Goal: Task Accomplishment & Management: Manage account settings

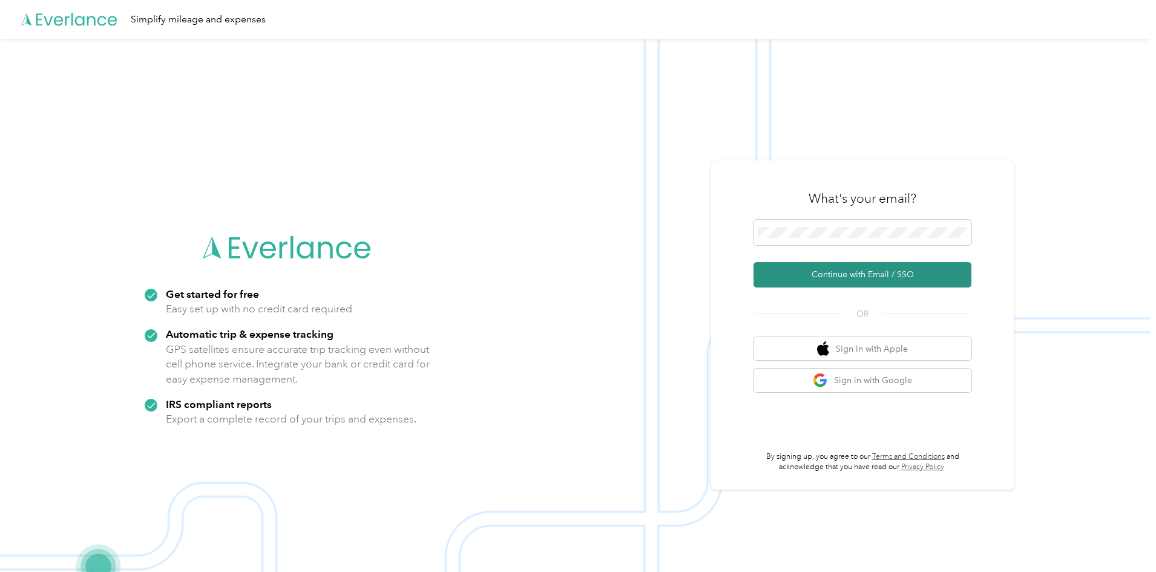
click at [864, 268] on button "Continue with Email / SSO" at bounding box center [862, 274] width 218 height 25
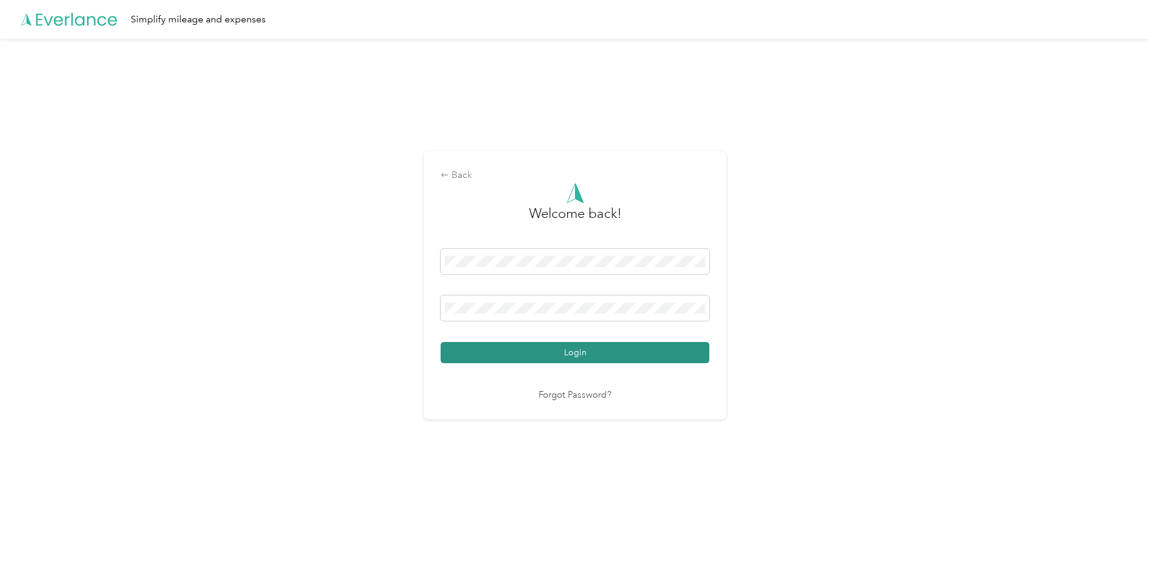
click at [535, 355] on button "Login" at bounding box center [574, 352] width 269 height 21
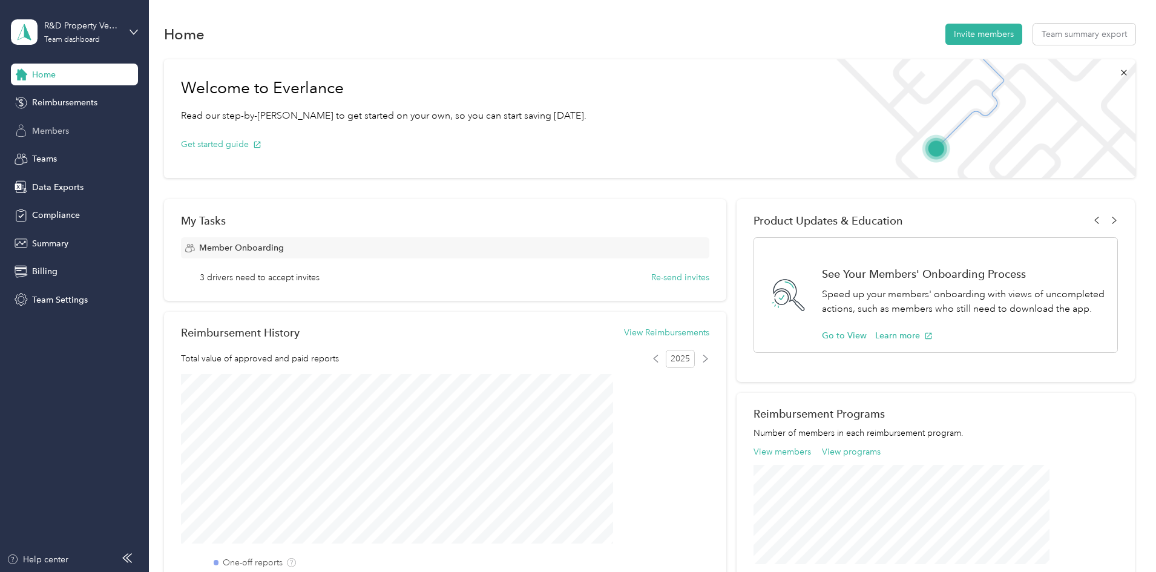
click at [64, 123] on div "Members" at bounding box center [74, 131] width 127 height 22
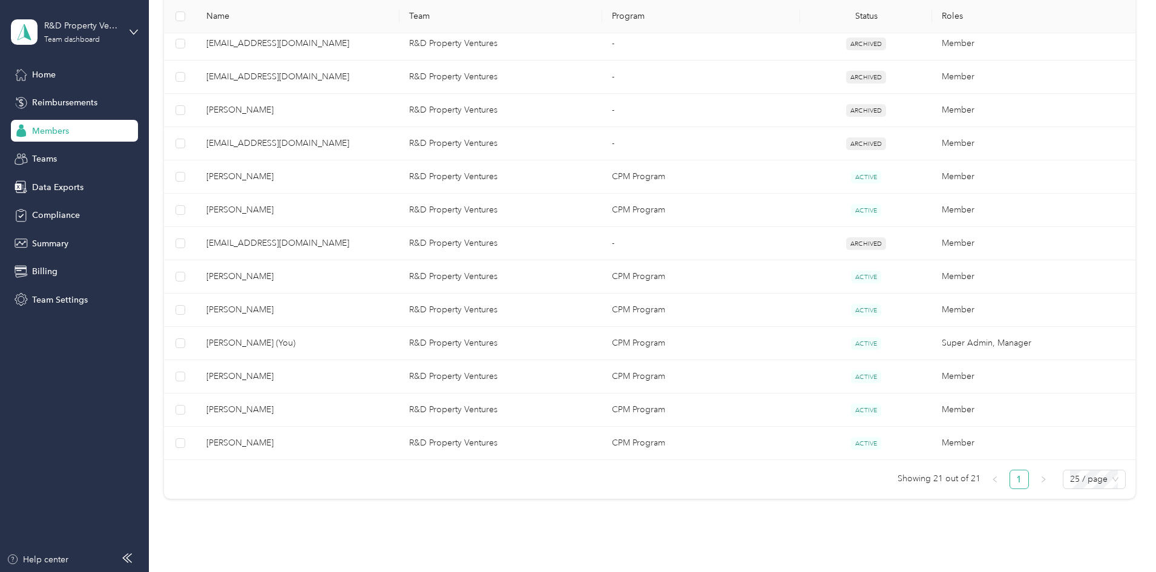
scroll to position [605, 0]
